Goal: Check status: Check status

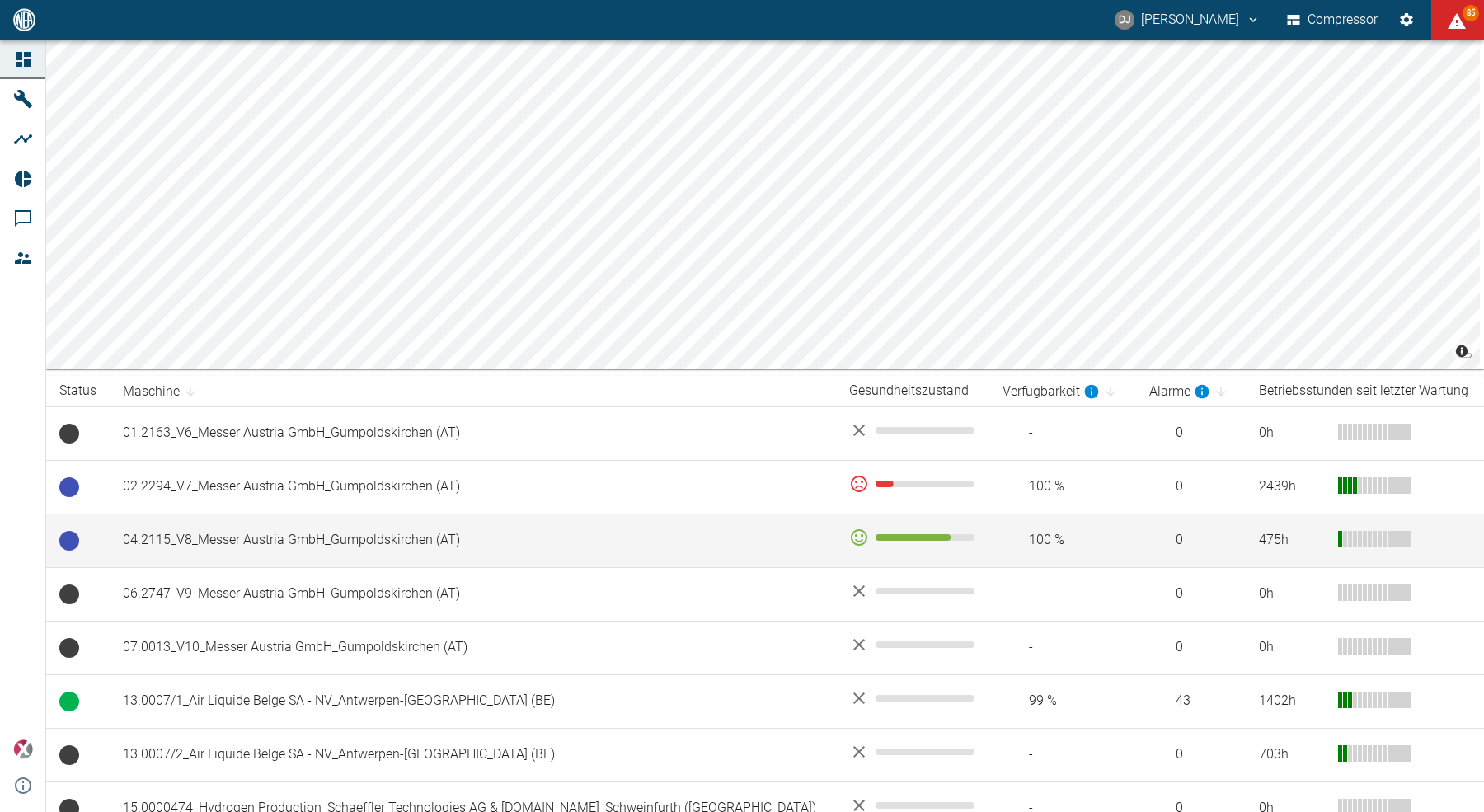
scroll to position [131, 0]
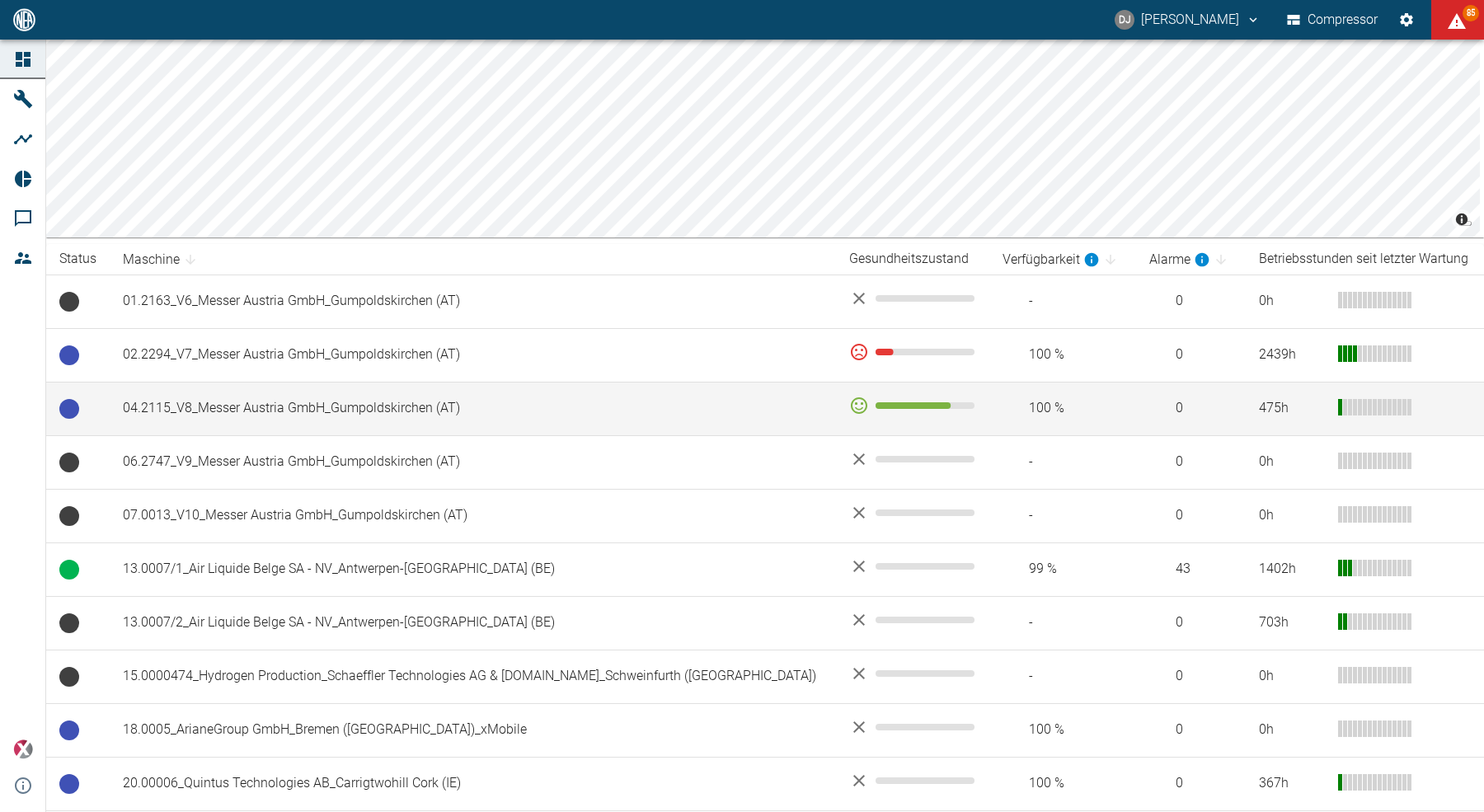
click at [291, 408] on td "04.2115_V8_Messer Austria GmbH_Gumpoldskirchen (AT)" at bounding box center [473, 408] width 726 height 53
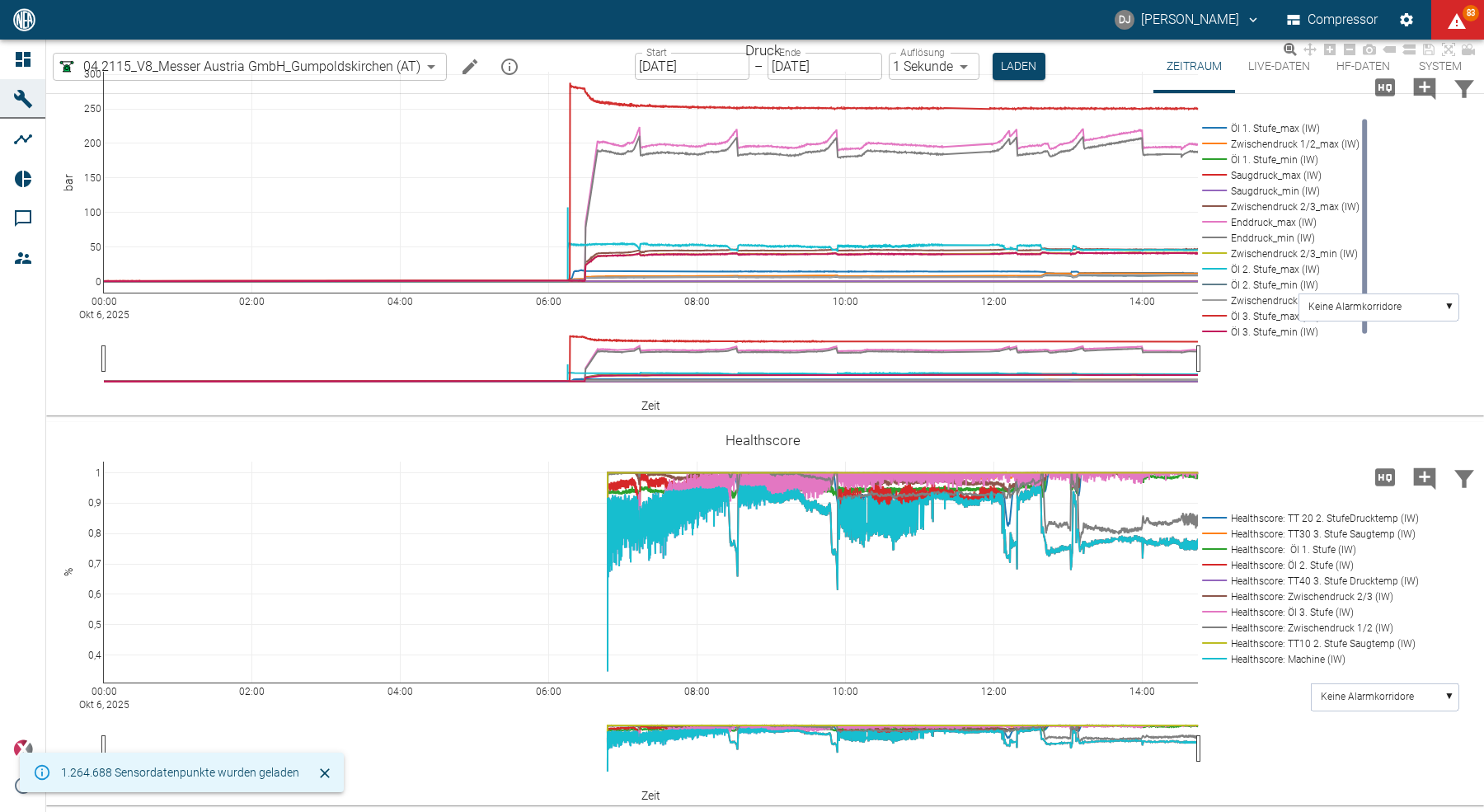
scroll to position [840, 0]
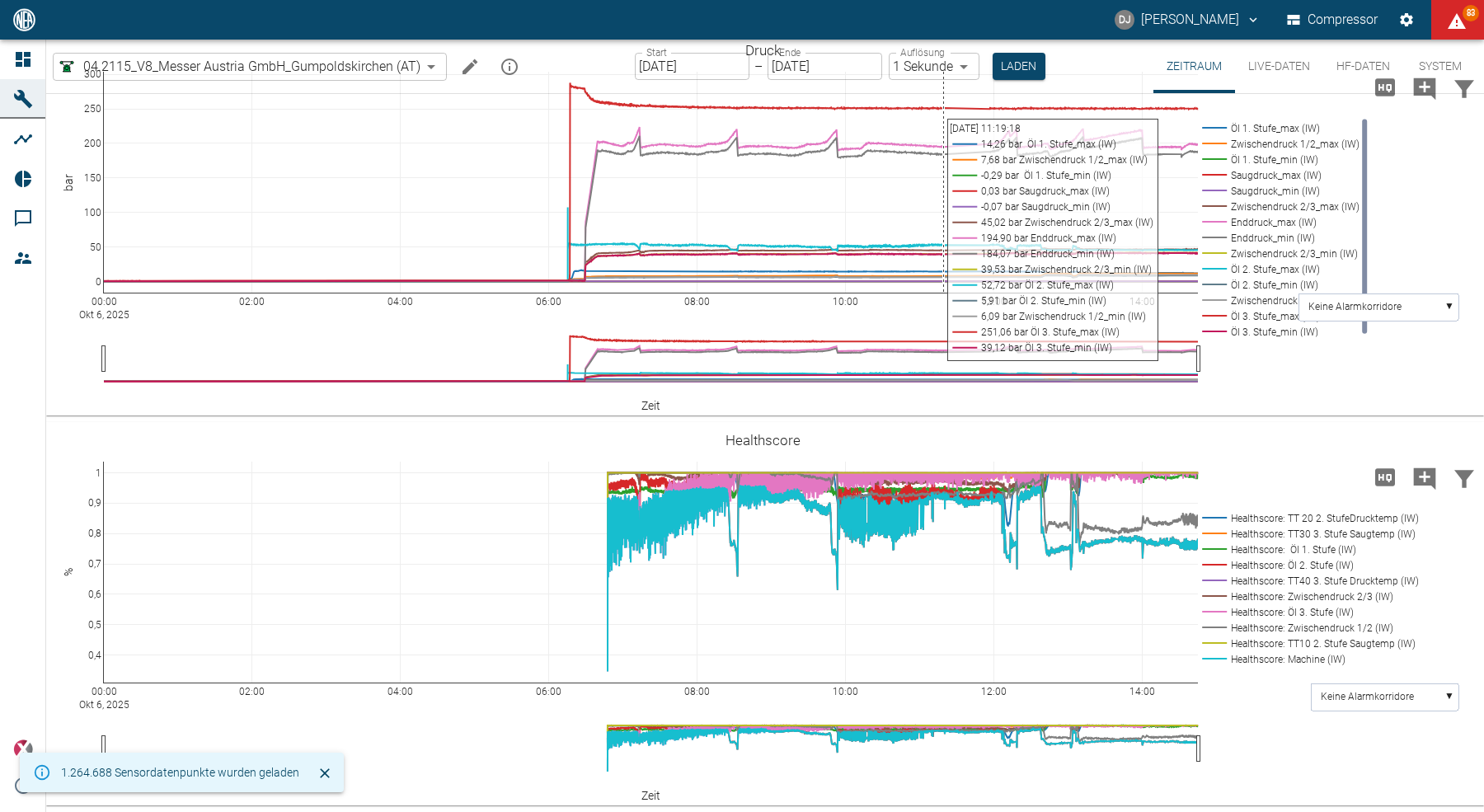
click at [652, 70] on input "[DATE]" at bounding box center [692, 66] width 114 height 27
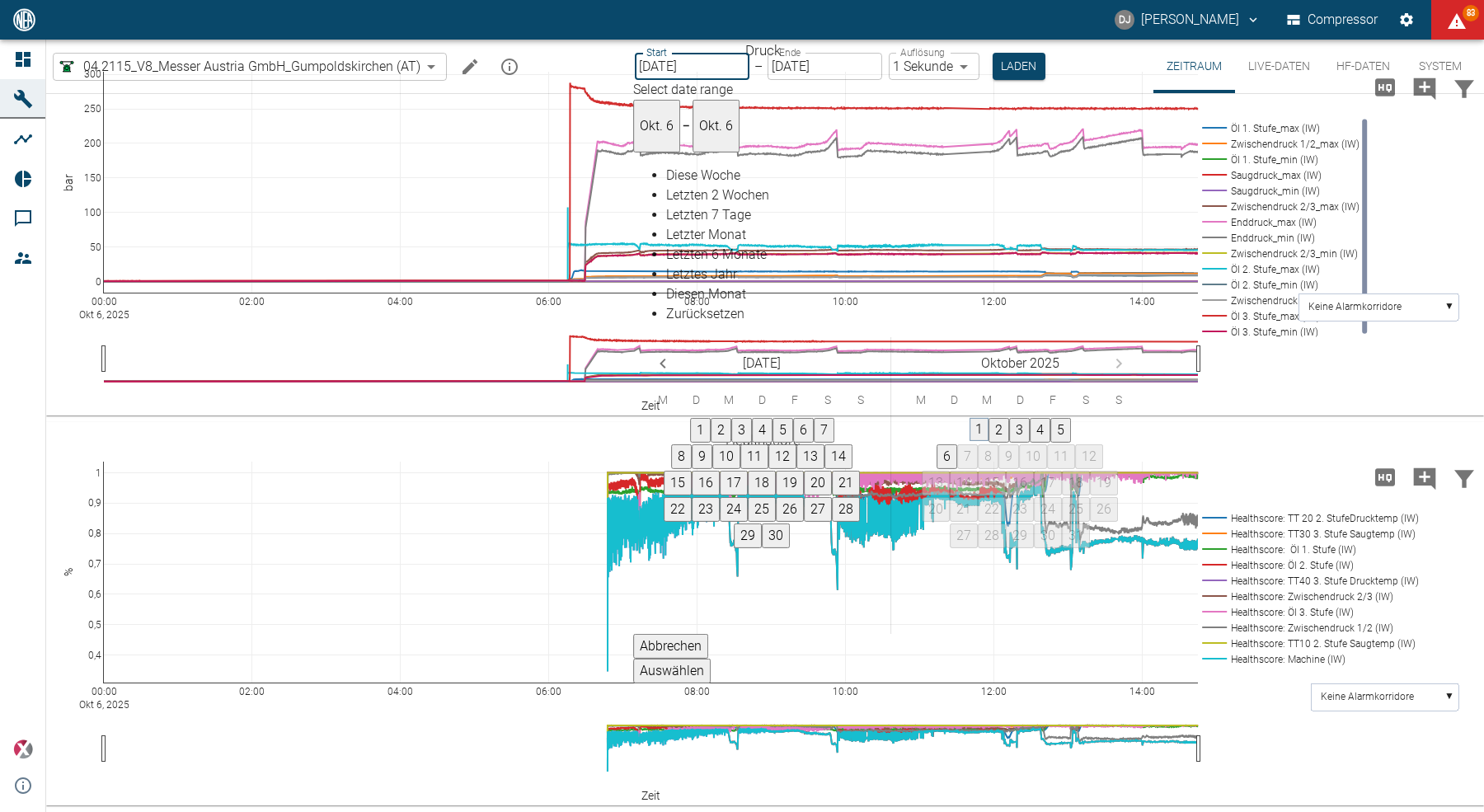
click at [988, 418] on button "1" at bounding box center [979, 429] width 19 height 23
type input "[DATE]"
type input "2min"
click at [712, 658] on button "Auswählen" at bounding box center [674, 670] width 77 height 25
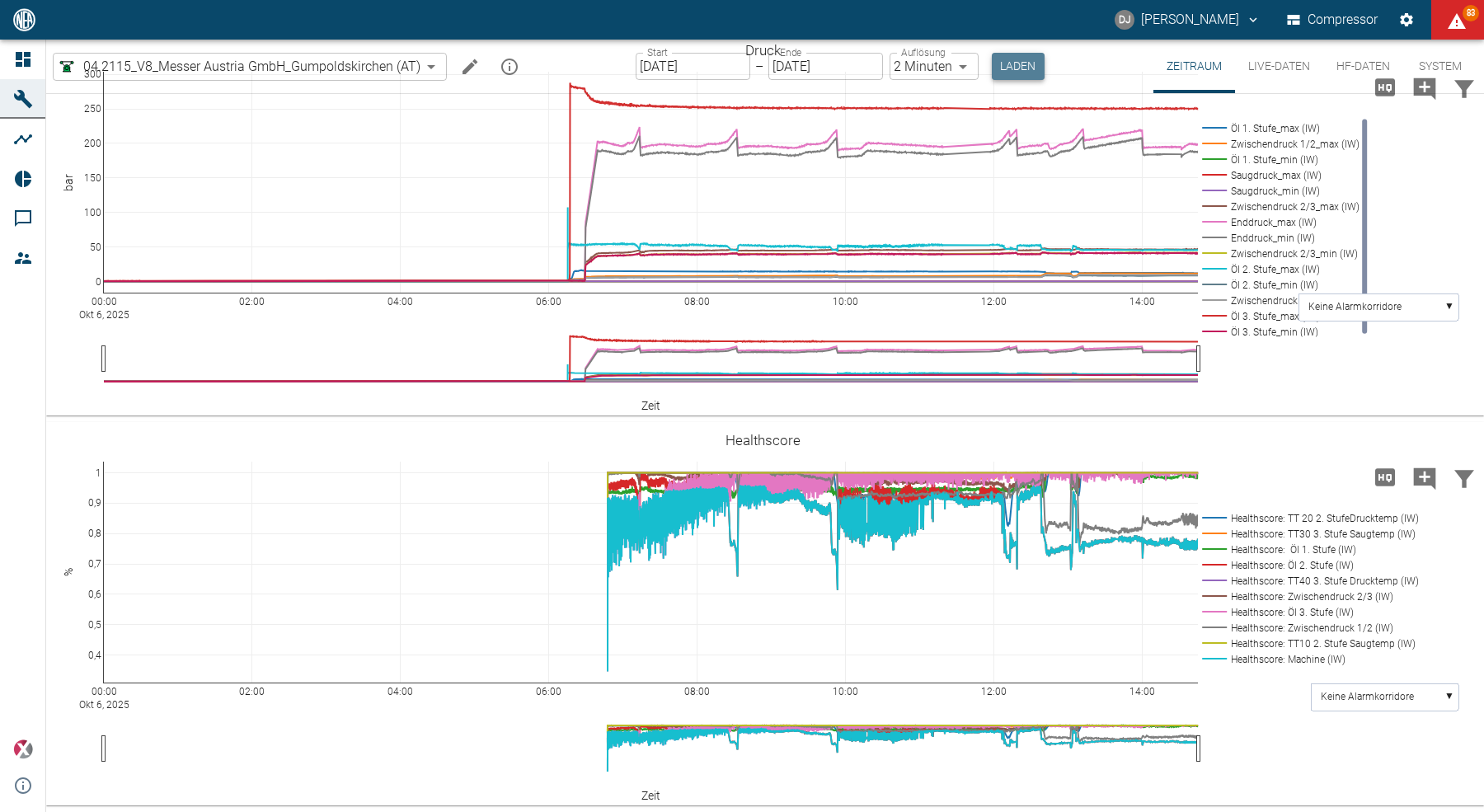
click at [1004, 72] on button "Laden" at bounding box center [1017, 66] width 52 height 27
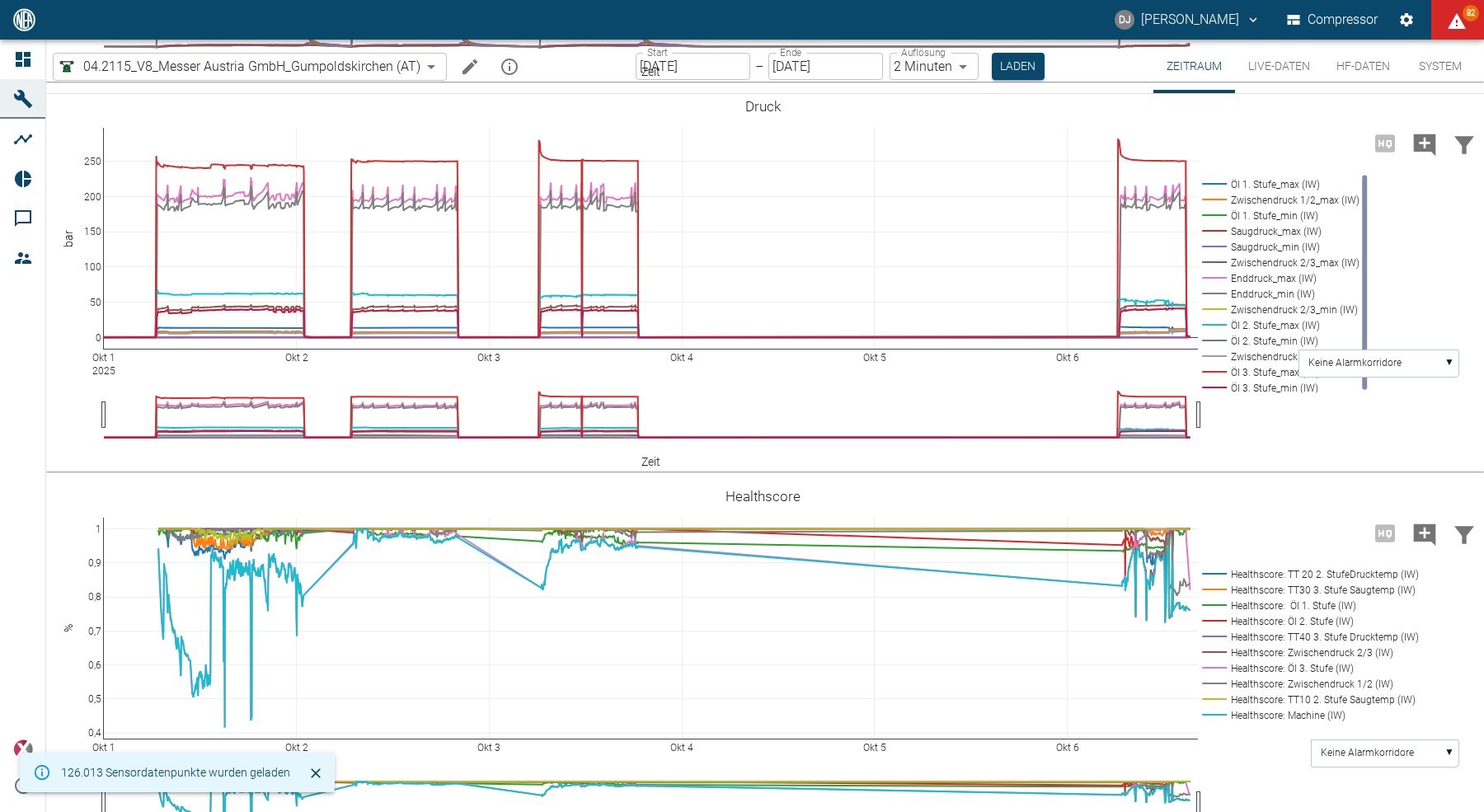
scroll to position [840, 0]
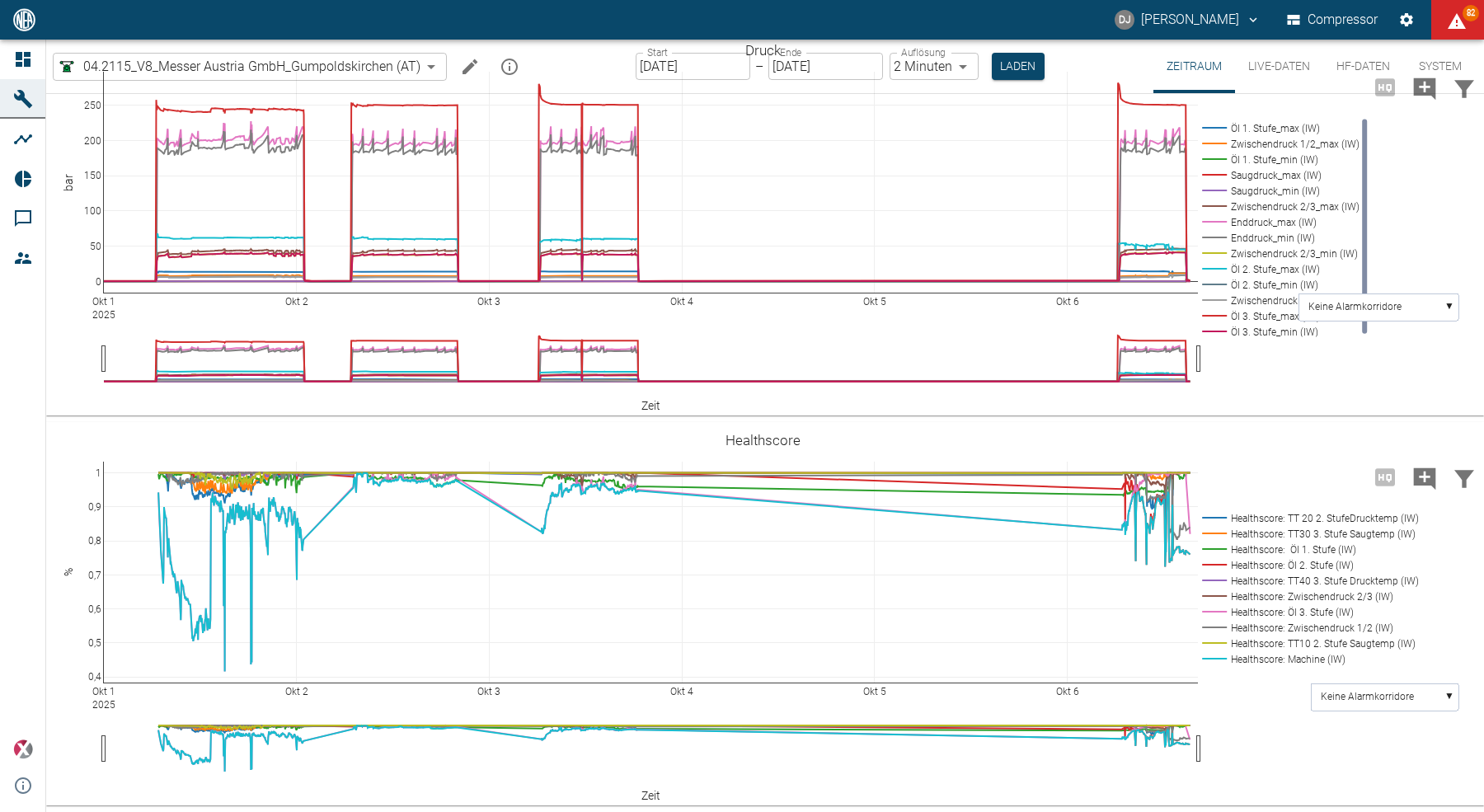
click at [705, 66] on input "[DATE]" at bounding box center [693, 66] width 114 height 27
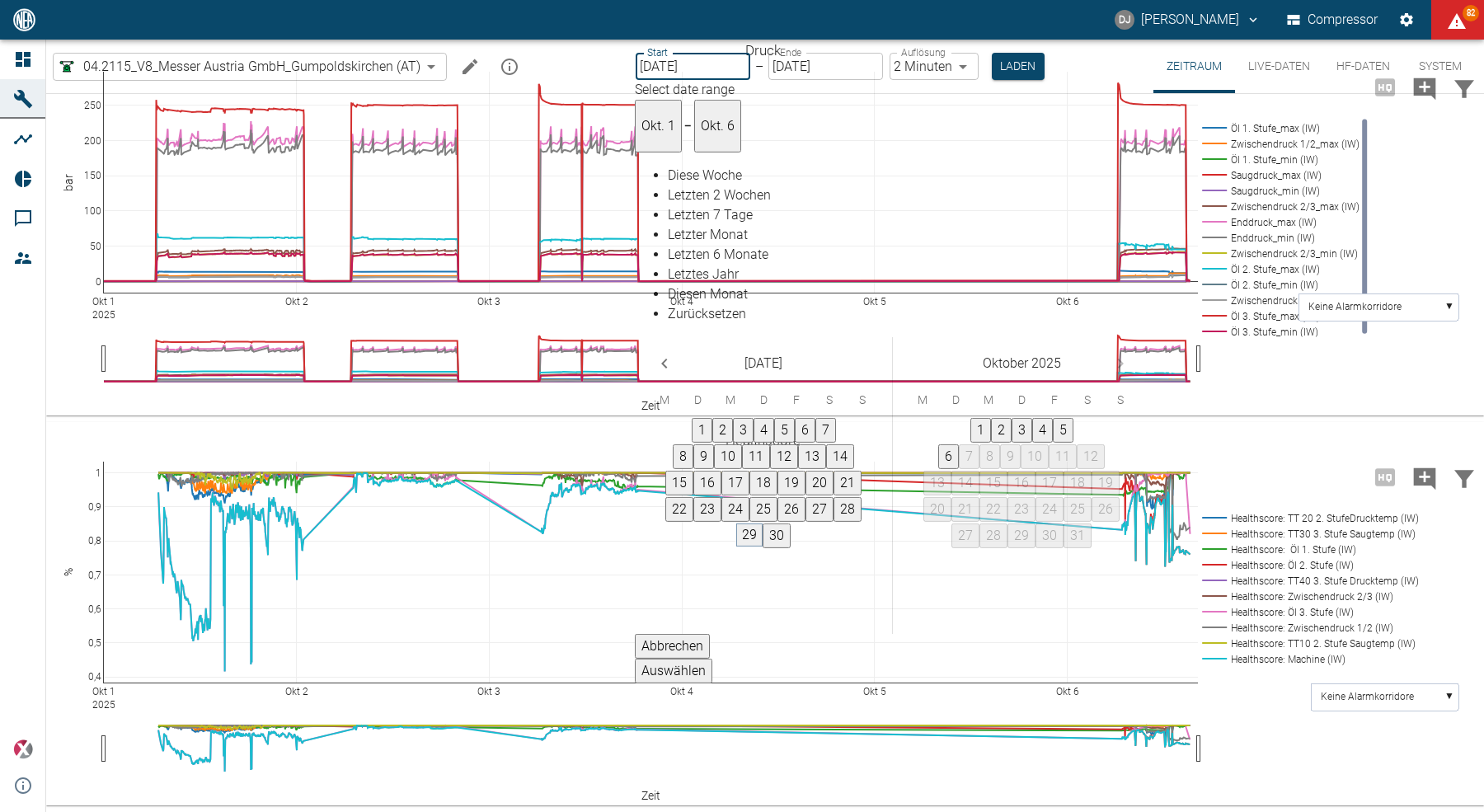
click at [762, 523] on button "29" at bounding box center [749, 534] width 27 height 23
type input "[DATE]"
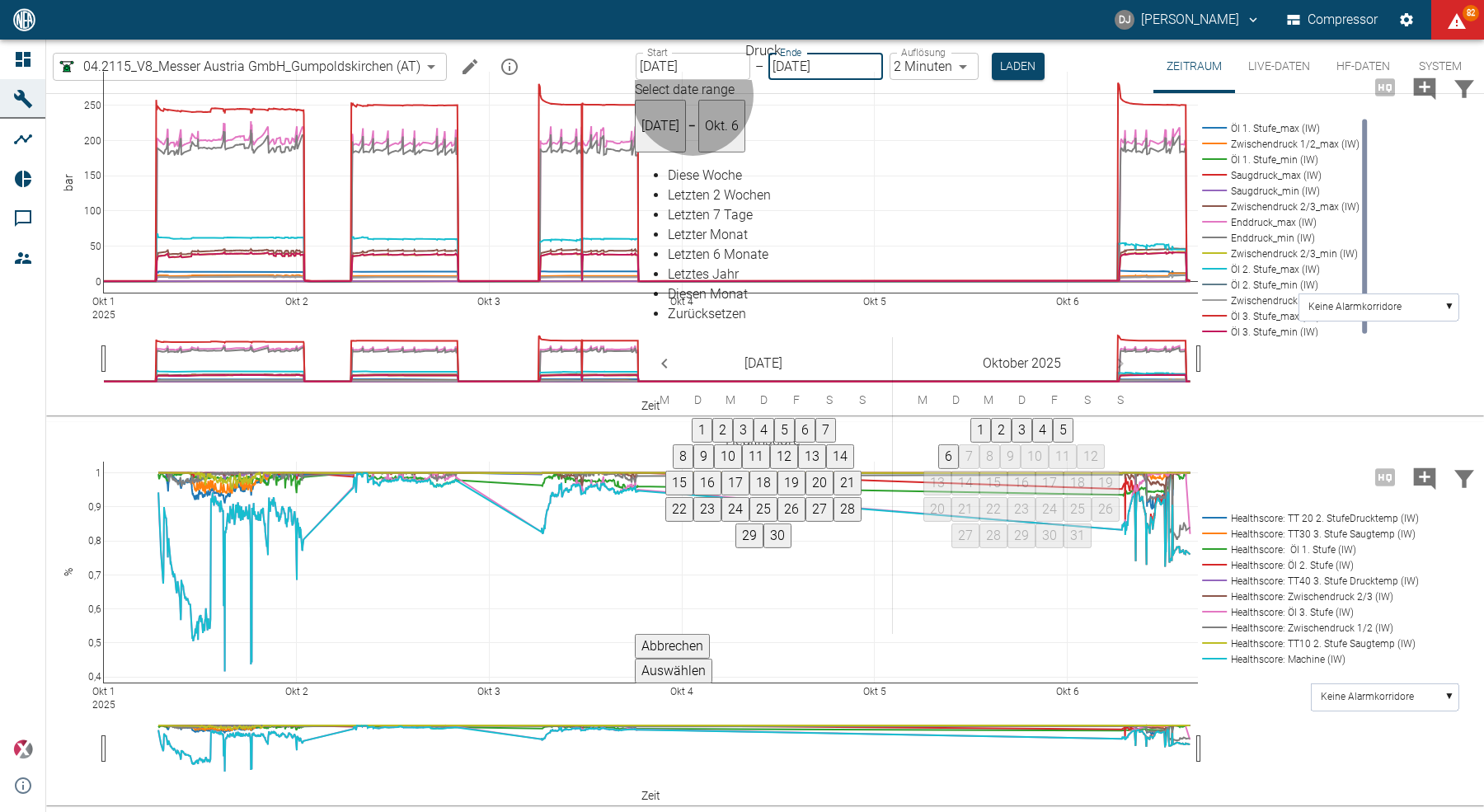
click at [712, 658] on button "Auswählen" at bounding box center [674, 670] width 77 height 25
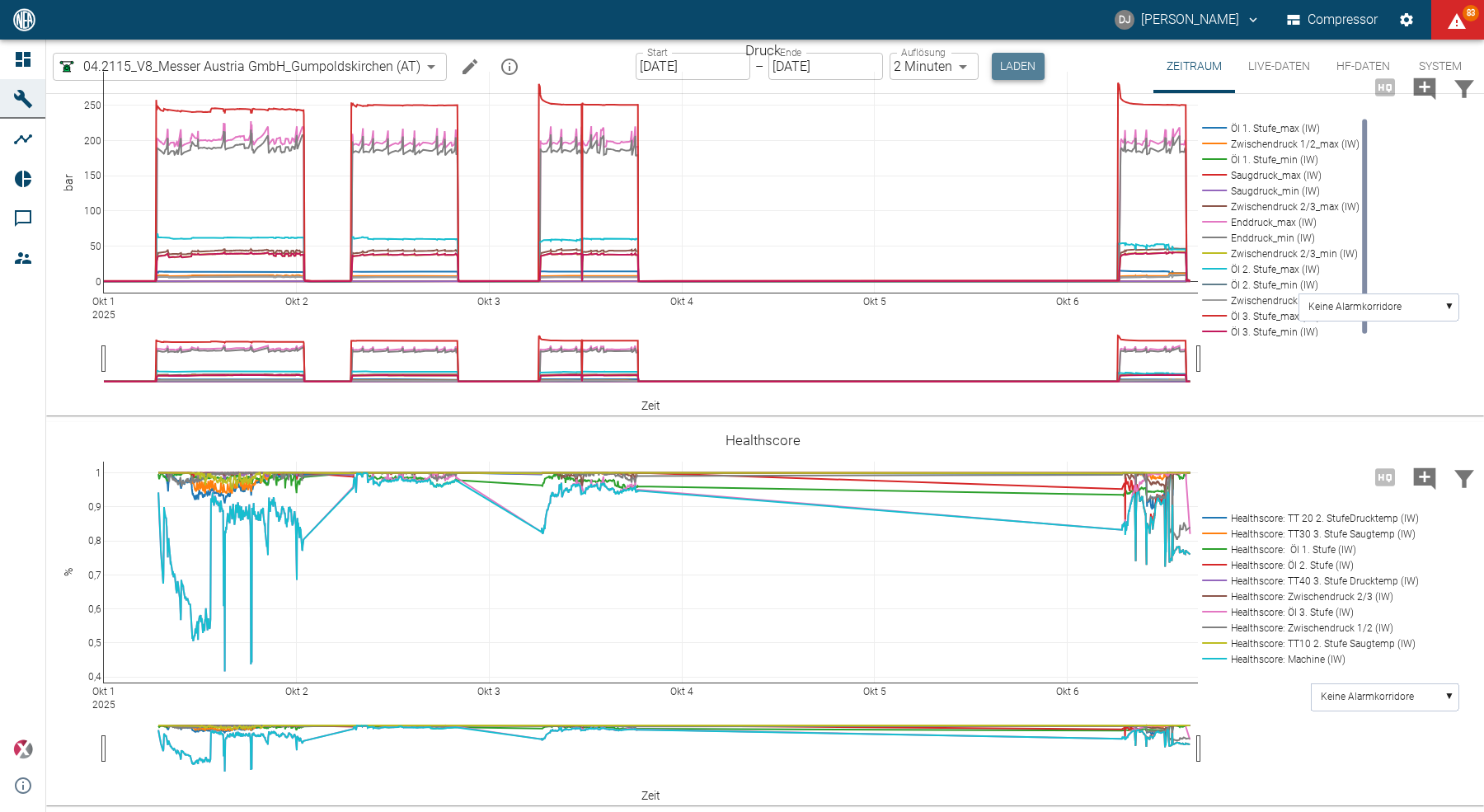
click at [1013, 73] on button "Laden" at bounding box center [1017, 66] width 52 height 27
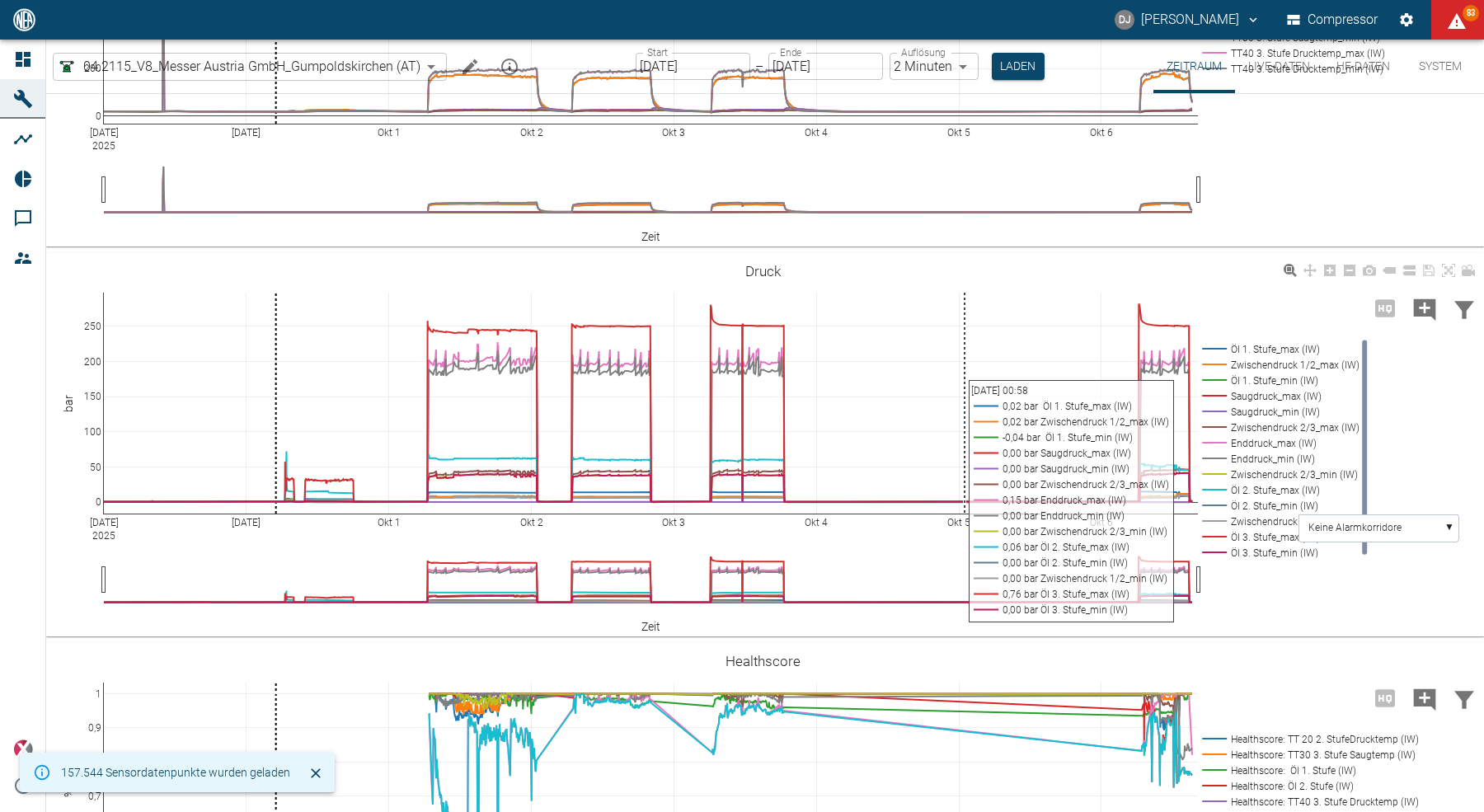
scroll to position [840, 0]
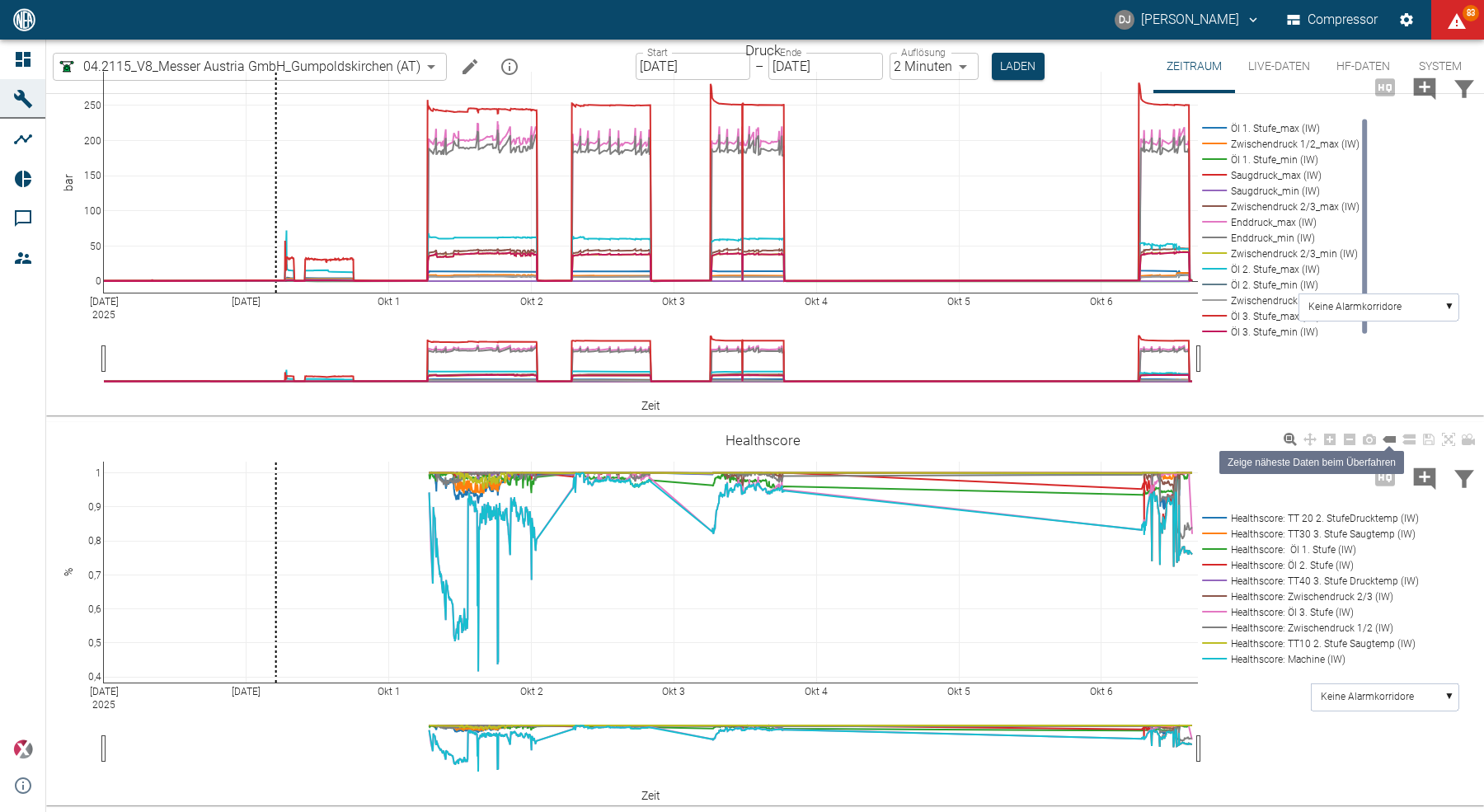
click at [1395, 442] on icon at bounding box center [1389, 439] width 13 height 7
click at [1314, 662] on rect at bounding box center [1307, 659] width 218 height 15
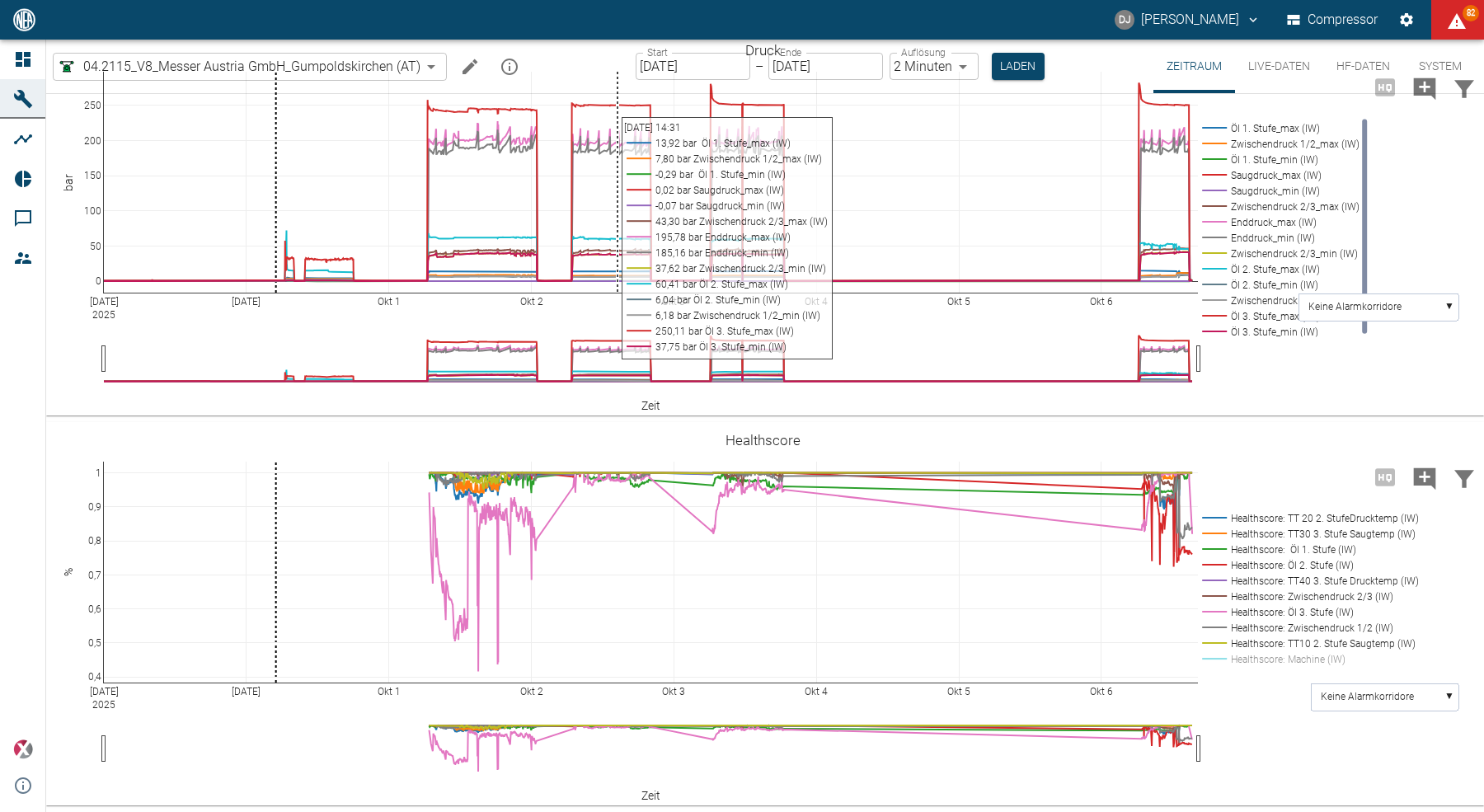
scroll to position [666, 0]
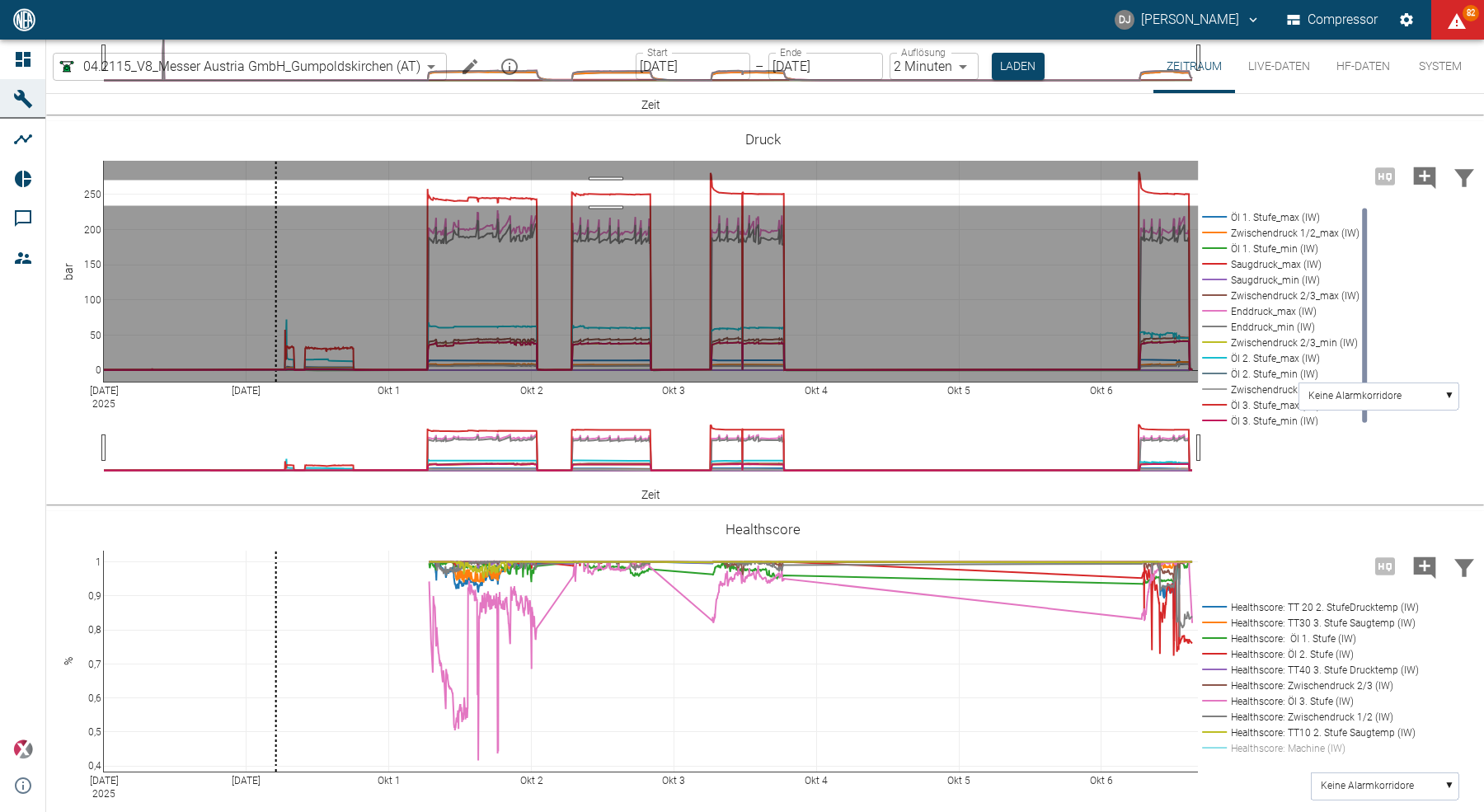
drag, startPoint x: 606, startPoint y: 267, endPoint x: 617, endPoint y: 295, distance: 30.1
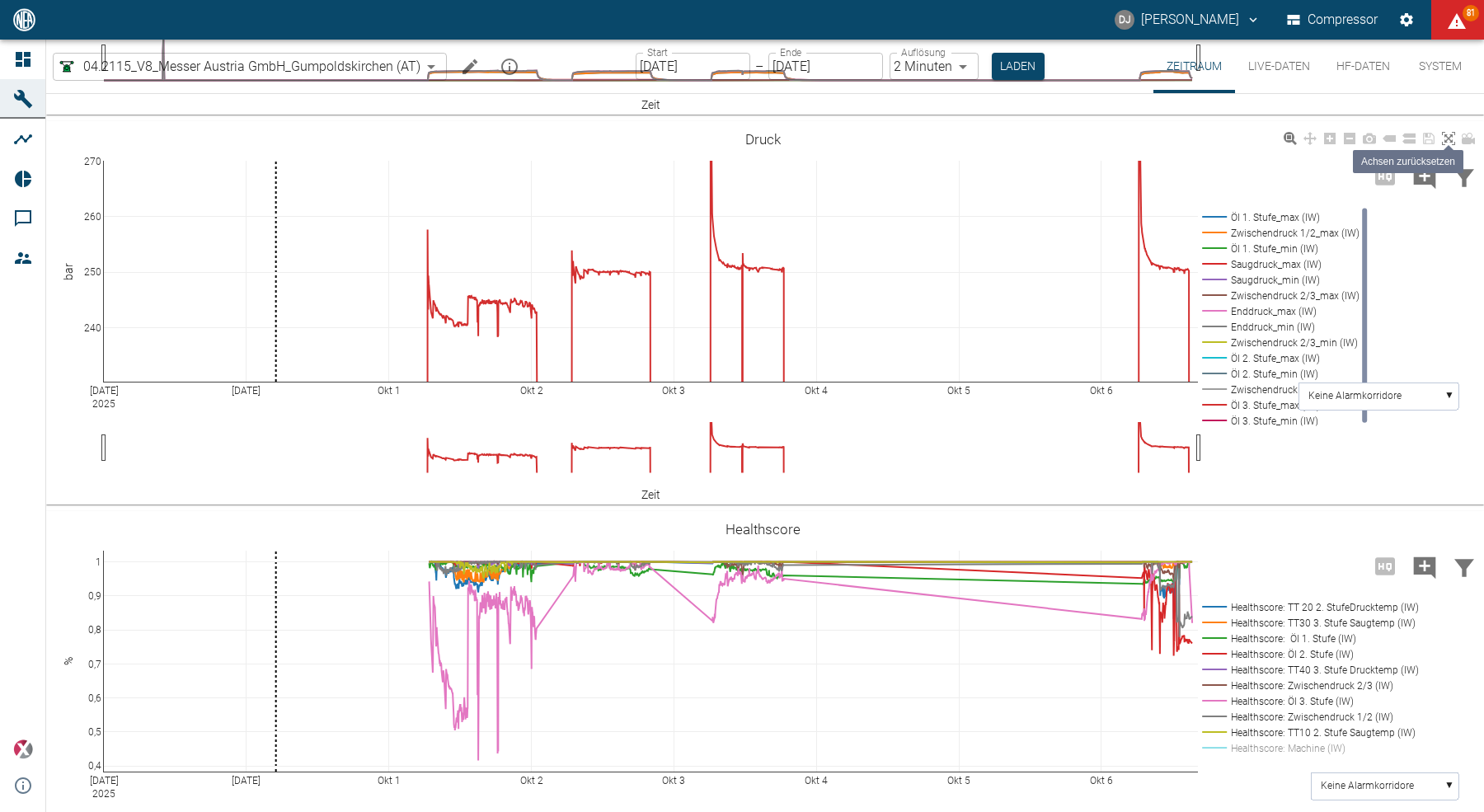
click at [1454, 145] on icon at bounding box center [1448, 137] width 13 height 13
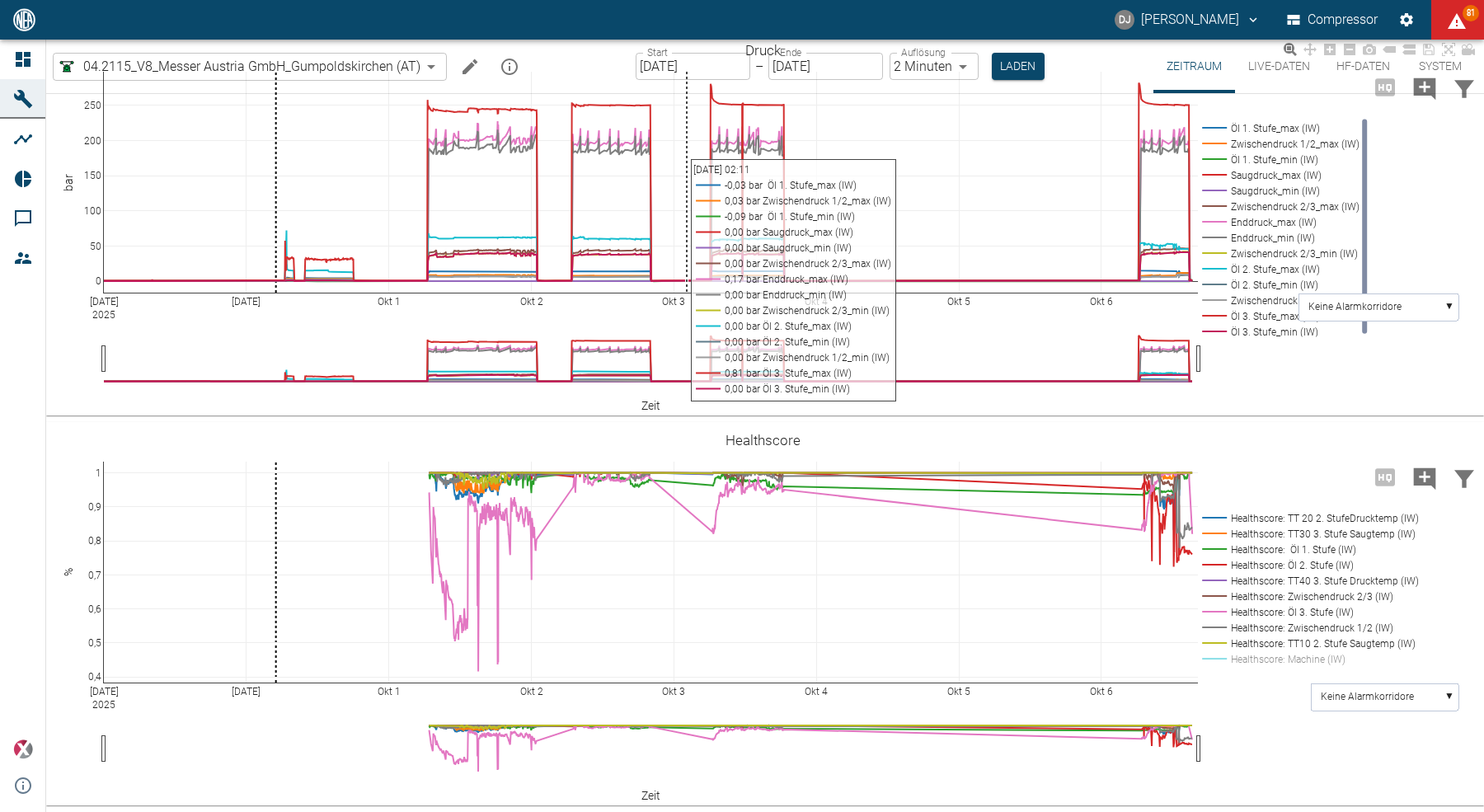
scroll to position [840, 0]
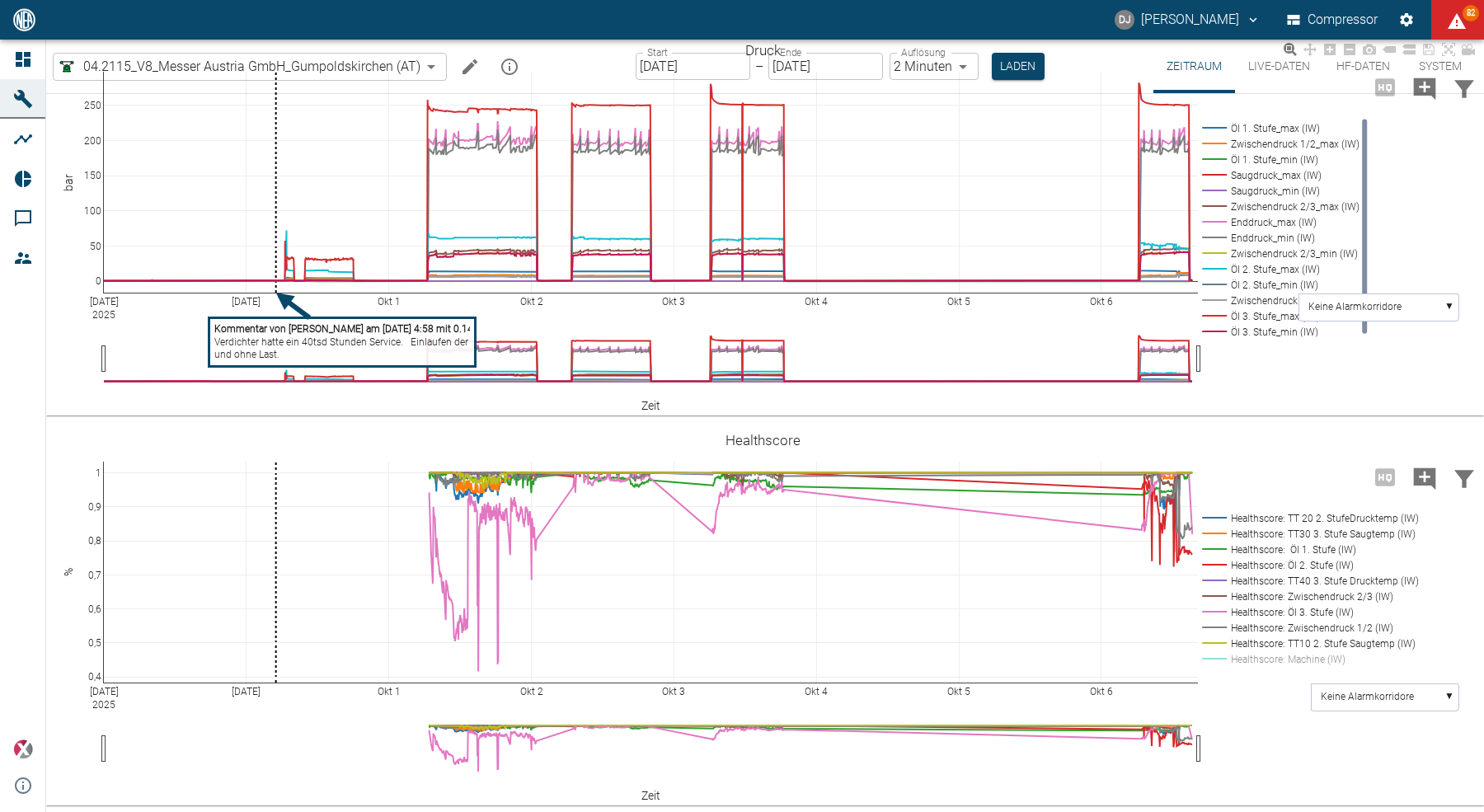
click at [266, 351] on tspan "und ohne Last." at bounding box center [247, 354] width 65 height 11
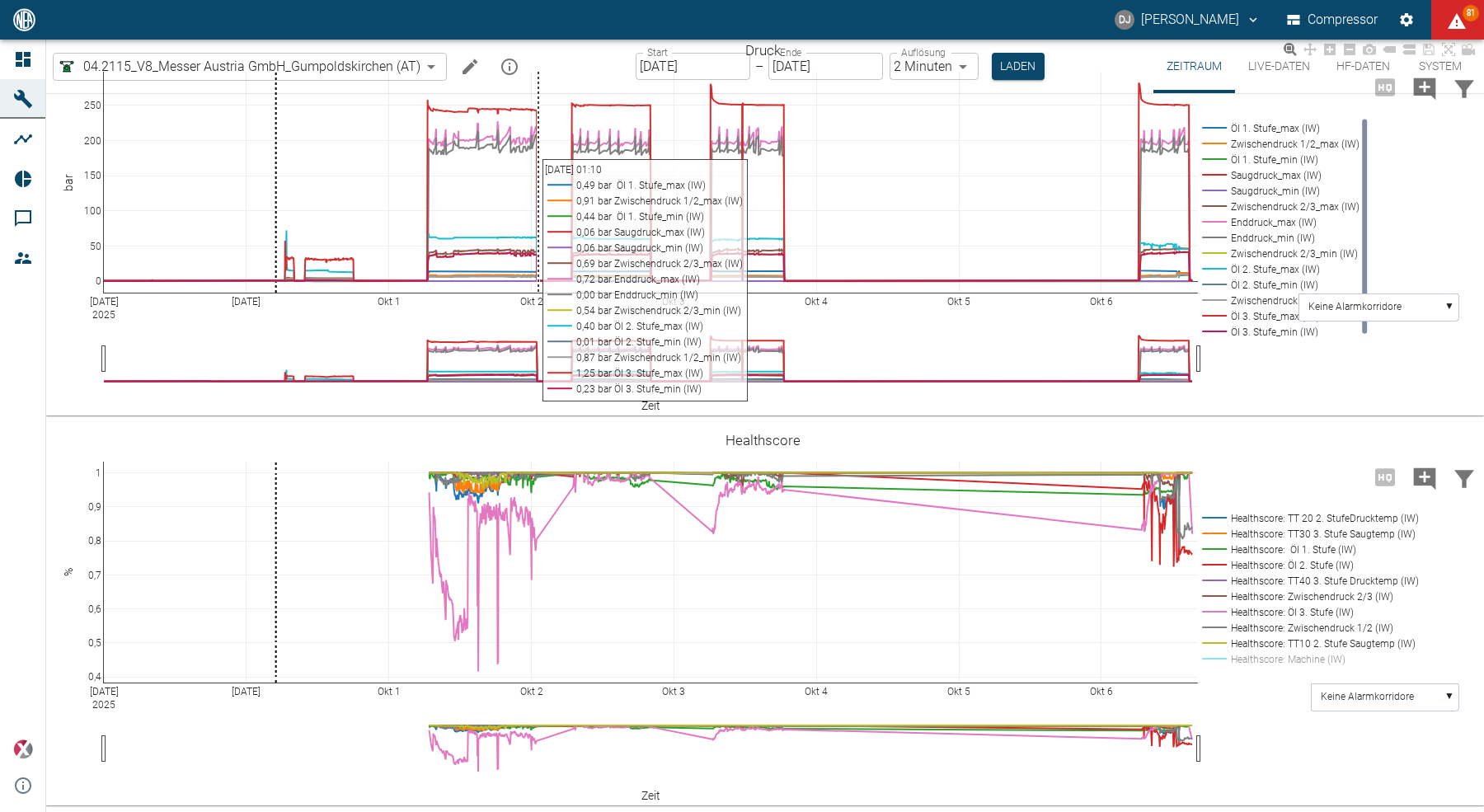
scroll to position [799, 0]
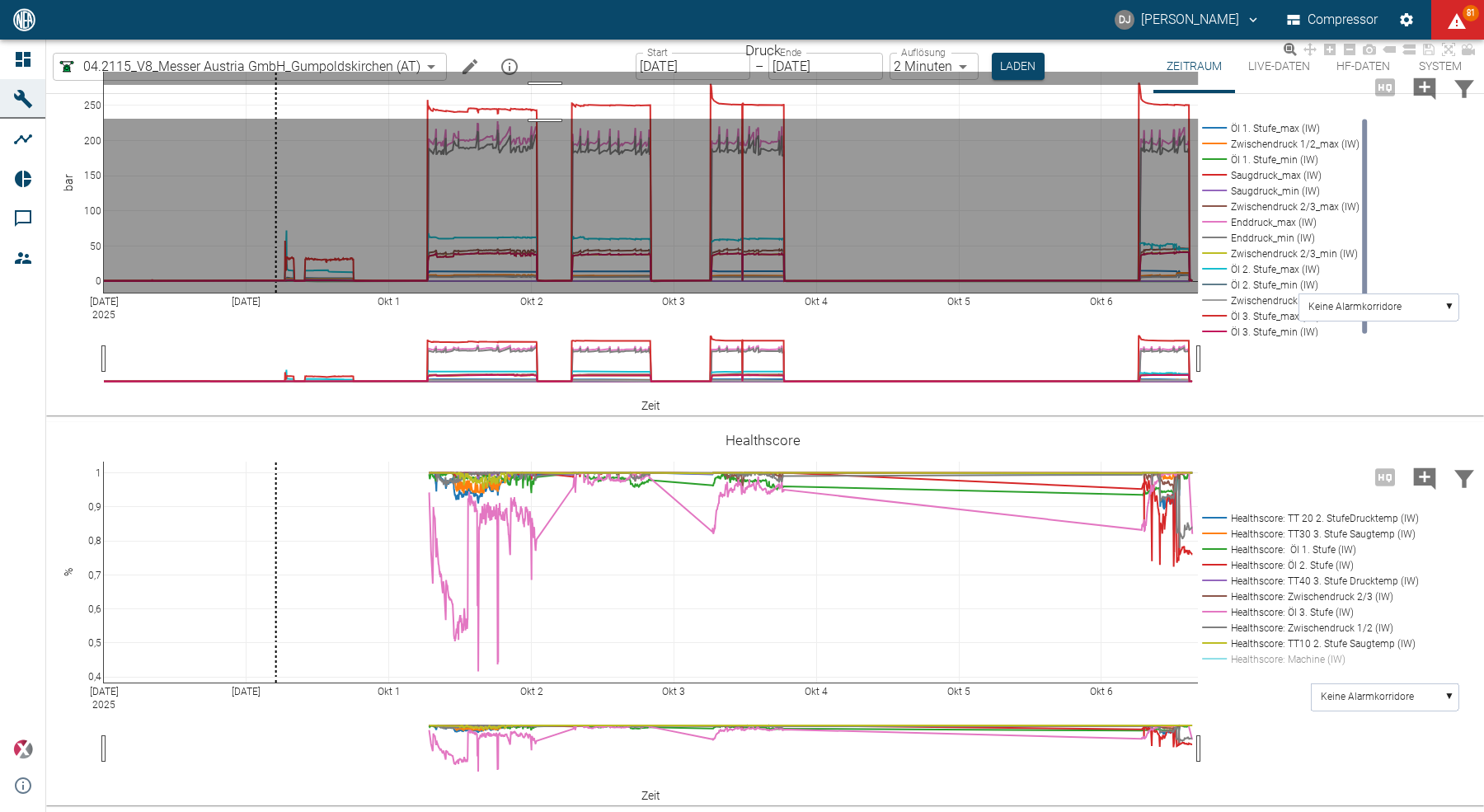
drag, startPoint x: 545, startPoint y: 161, endPoint x: 571, endPoint y: 164, distance: 26.2
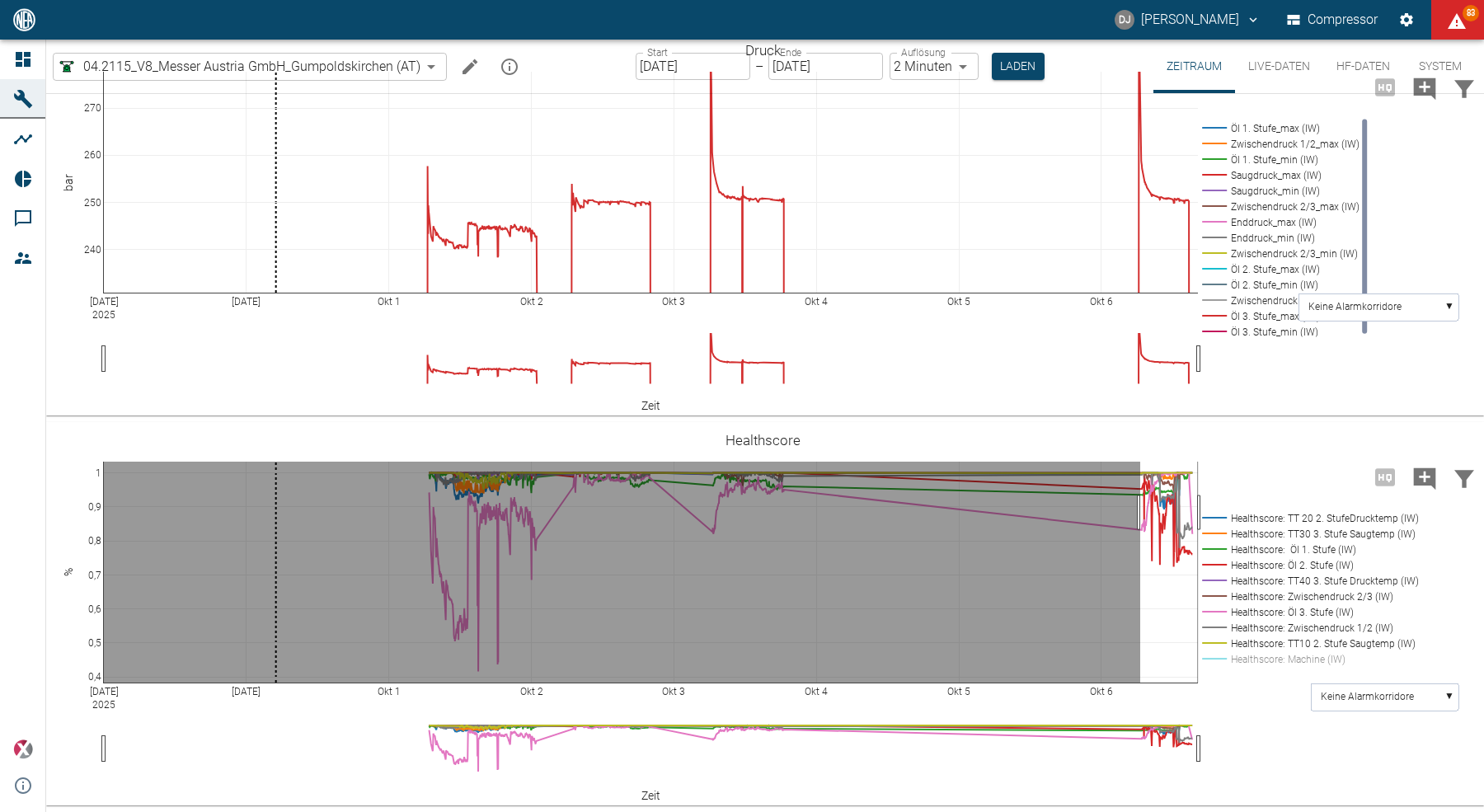
drag, startPoint x: 1140, startPoint y: 554, endPoint x: 1197, endPoint y: 549, distance: 57.2
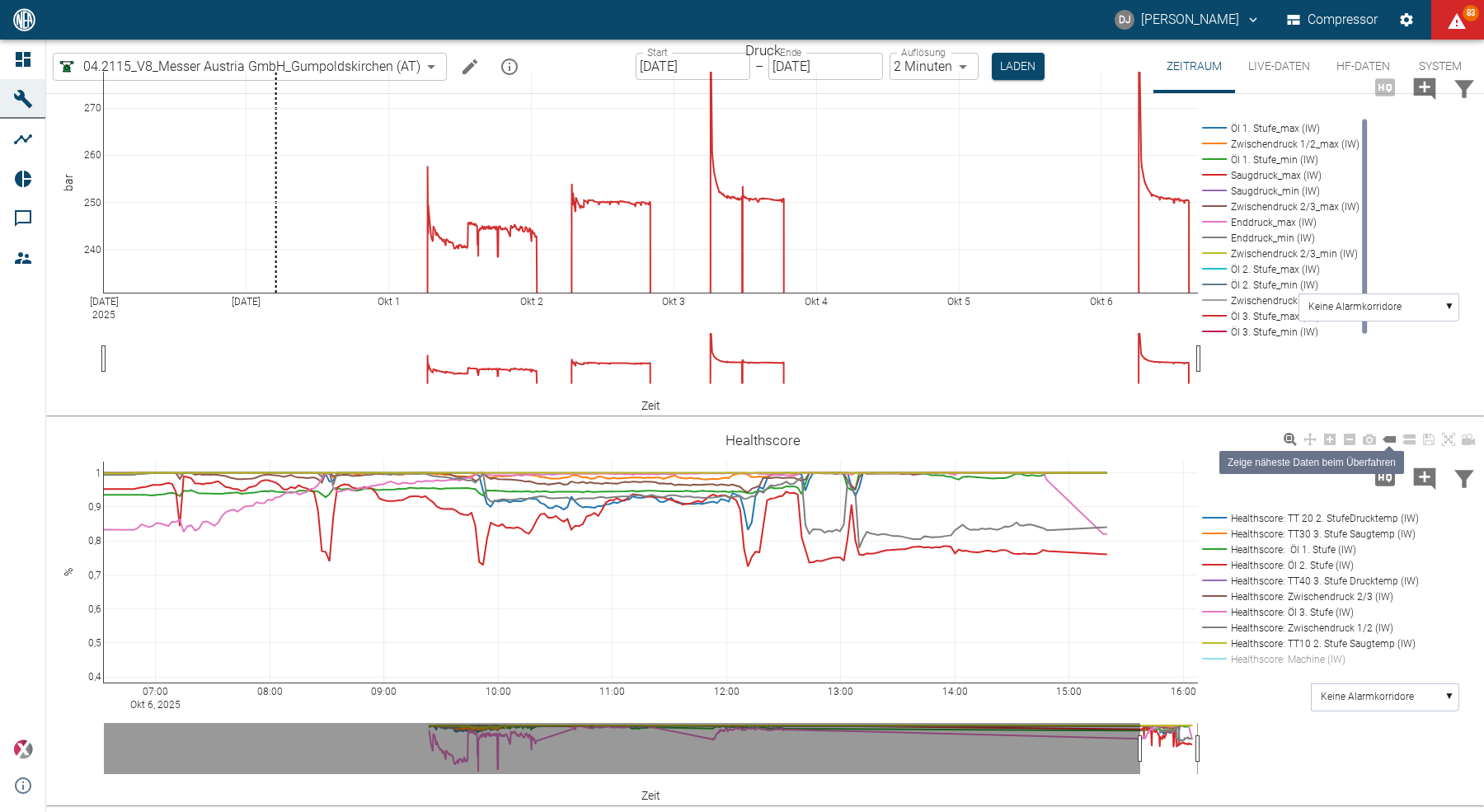
drag, startPoint x: 1395, startPoint y: 486, endPoint x: 1387, endPoint y: 492, distance: 10.0
click at [1395, 446] on icon at bounding box center [1389, 439] width 13 height 13
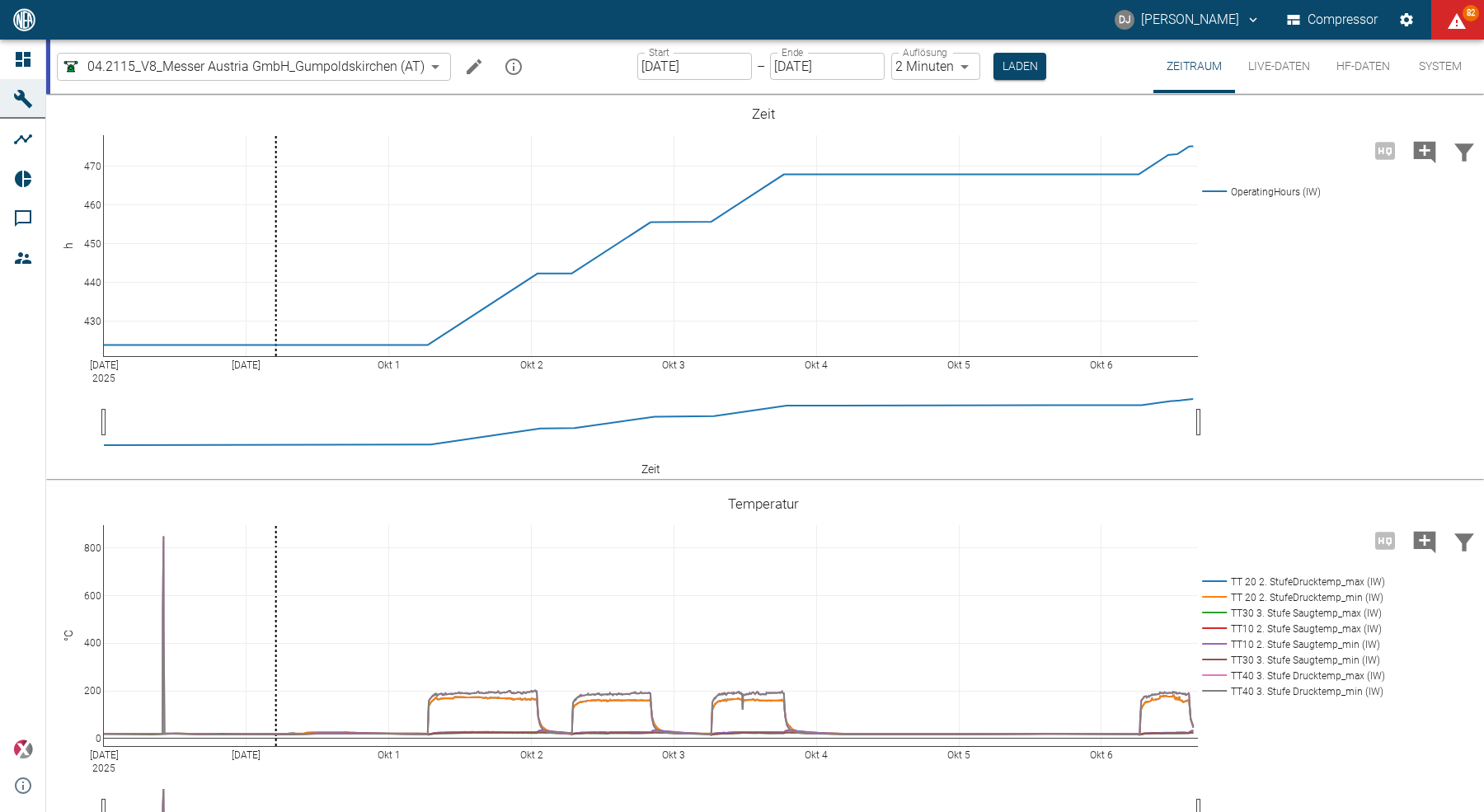
scroll to position [840, 0]
